Goal: Transaction & Acquisition: Book appointment/travel/reservation

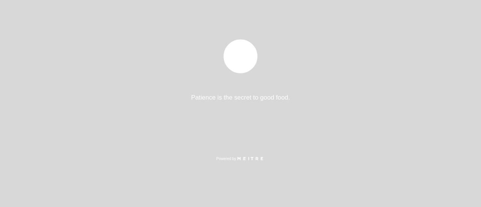
select select "es"
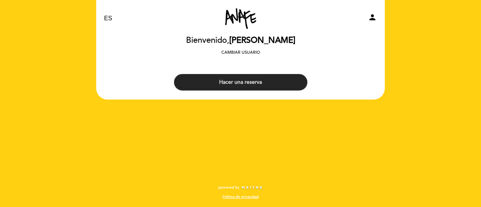
click at [253, 83] on button "Hacer una reserva" at bounding box center [240, 82] width 133 height 17
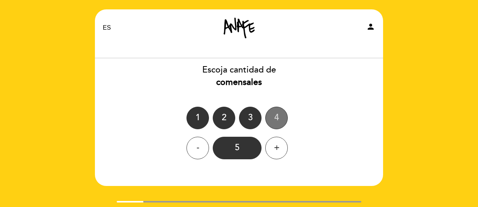
click at [282, 120] on div "4" at bounding box center [276, 118] width 23 height 23
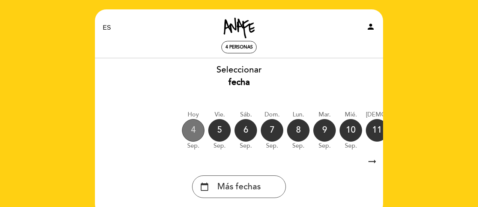
click at [197, 135] on div "4" at bounding box center [193, 130] width 23 height 23
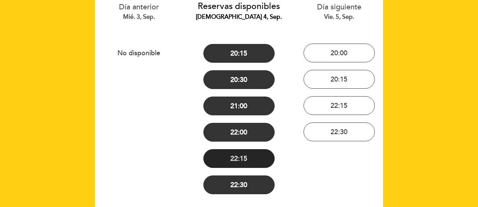
scroll to position [75, 0]
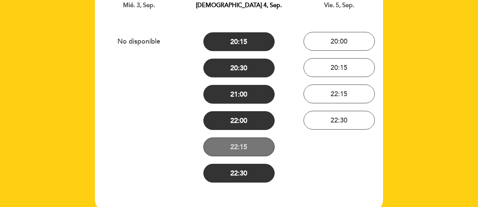
click at [236, 142] on button "22:15" at bounding box center [239, 146] width 71 height 19
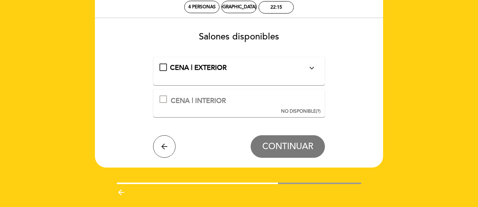
scroll to position [0, 0]
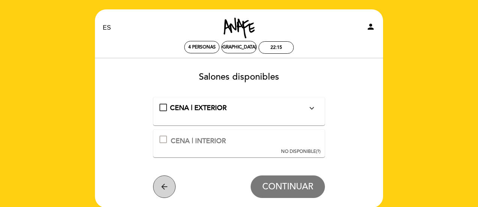
click at [167, 185] on icon "arrow_back" at bounding box center [164, 186] width 9 height 9
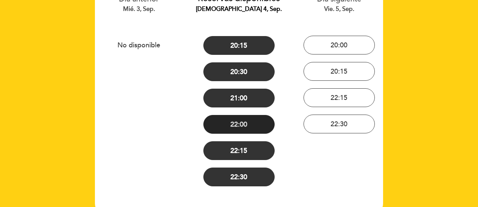
scroll to position [140, 0]
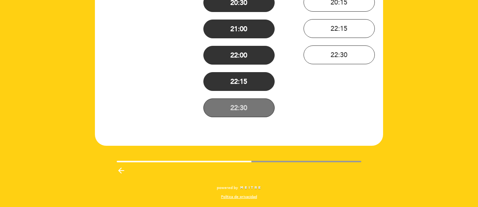
click at [246, 113] on button "22:30" at bounding box center [239, 107] width 71 height 19
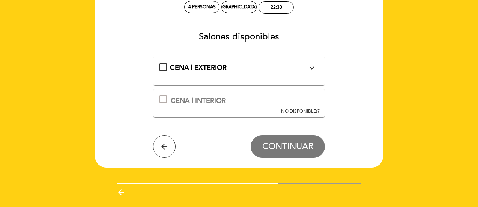
scroll to position [0, 0]
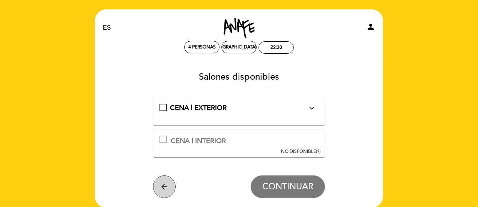
click at [161, 184] on icon "arrow_back" at bounding box center [164, 186] width 9 height 9
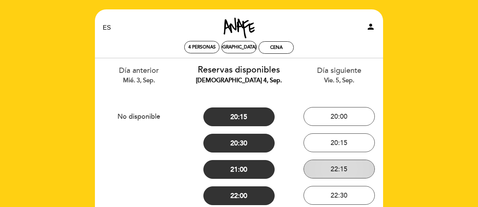
click at [338, 173] on button "22:15" at bounding box center [339, 169] width 71 height 19
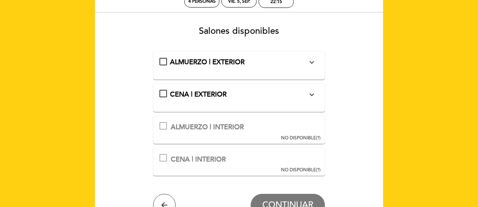
scroll to position [38, 0]
